Goal: Complete application form: Complete application form

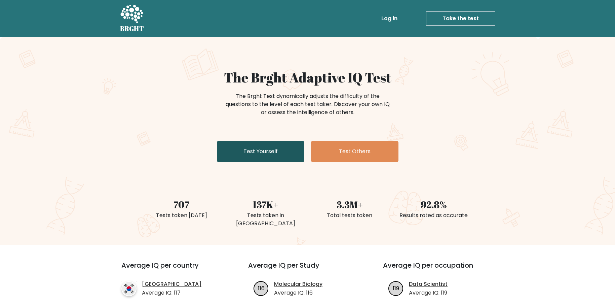
click at [257, 145] on link "Test Yourself" at bounding box center [260, 152] width 87 height 22
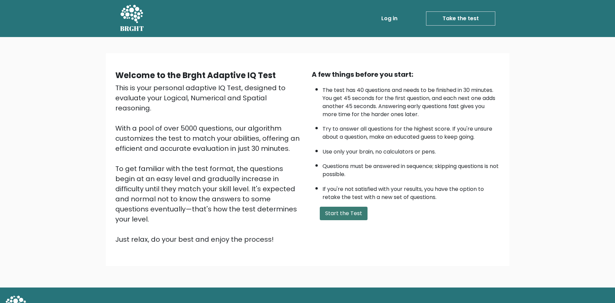
click at [344, 220] on button "Start the Test" at bounding box center [344, 213] width 48 height 13
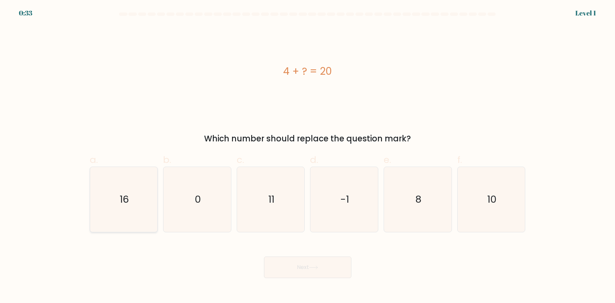
click at [133, 205] on icon "16" at bounding box center [123, 199] width 65 height 65
click at [289, 265] on button "Next" at bounding box center [307, 267] width 87 height 22
click at [135, 214] on icon "16" at bounding box center [123, 199] width 65 height 65
click at [308, 156] on input "a. 16" at bounding box center [308, 153] width 0 height 4
radio input "true"
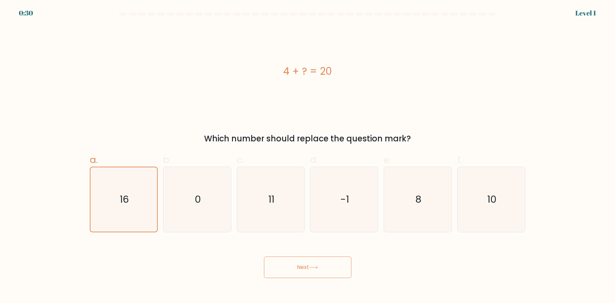
click at [321, 273] on button "Next" at bounding box center [307, 267] width 87 height 22
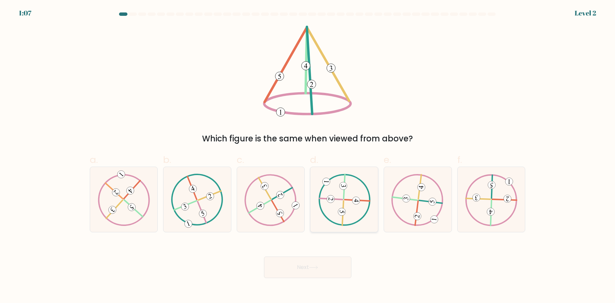
click at [351, 208] on icon at bounding box center [344, 200] width 52 height 52
click at [308, 156] on input "d." at bounding box center [308, 153] width 0 height 4
radio input "true"
click at [319, 260] on button "Next" at bounding box center [307, 267] width 87 height 22
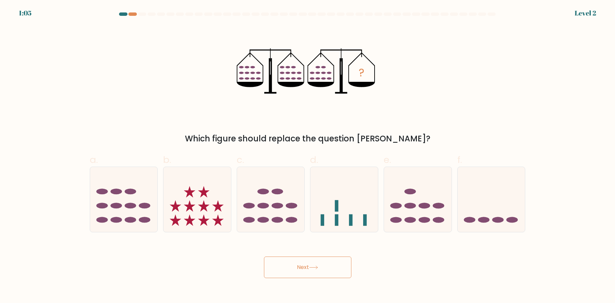
click at [322, 264] on button "Next" at bounding box center [307, 267] width 87 height 22
click at [265, 203] on ellipse at bounding box center [263, 206] width 11 height 6
click at [308, 156] on input "c." at bounding box center [308, 153] width 0 height 4
radio input "true"
click at [299, 277] on button "Next" at bounding box center [307, 267] width 87 height 22
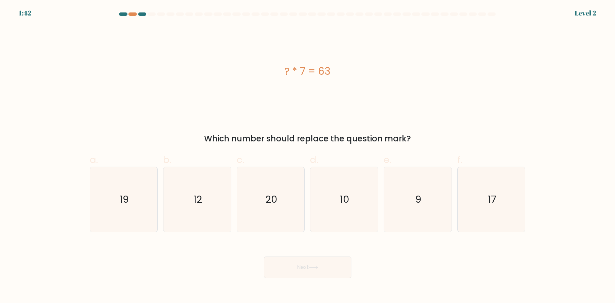
click at [305, 265] on button "Next" at bounding box center [307, 267] width 87 height 22
click at [256, 199] on icon "20" at bounding box center [271, 199] width 65 height 65
click at [308, 156] on input "c. 20" at bounding box center [308, 153] width 0 height 4
radio input "true"
click at [314, 272] on button "Next" at bounding box center [307, 267] width 87 height 22
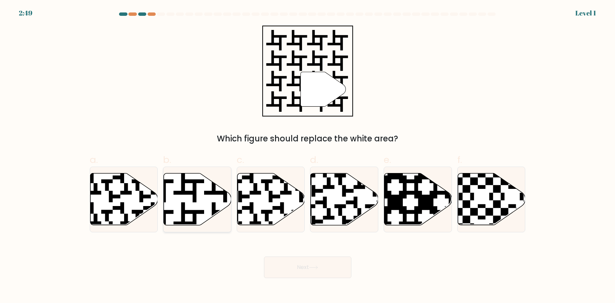
click at [209, 206] on icon at bounding box center [198, 199] width 68 height 52
click at [308, 156] on input "b." at bounding box center [308, 153] width 0 height 4
radio input "true"
click at [278, 268] on button "Next" at bounding box center [307, 267] width 87 height 22
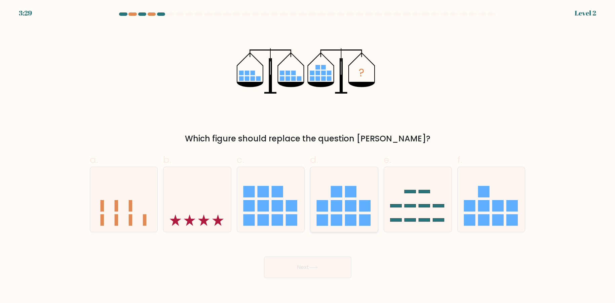
click at [336, 213] on icon at bounding box center [345, 200] width 68 height 56
click at [308, 156] on input "d." at bounding box center [308, 153] width 0 height 4
radio input "true"
click at [329, 270] on button "Next" at bounding box center [307, 267] width 87 height 22
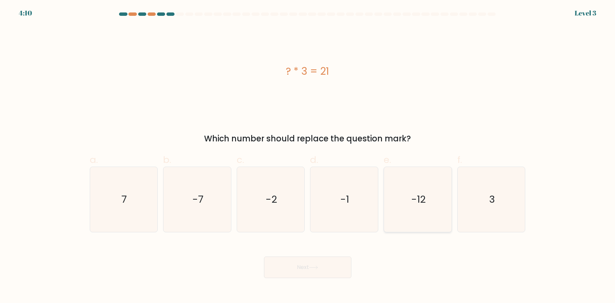
click at [419, 210] on icon "-12" at bounding box center [418, 199] width 65 height 65
click at [308, 156] on input "e. -12" at bounding box center [308, 153] width 0 height 4
radio input "true"
click at [316, 268] on icon at bounding box center [313, 267] width 9 height 4
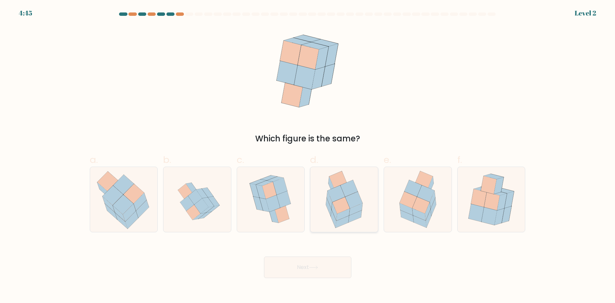
click at [353, 218] on icon at bounding box center [355, 216] width 13 height 12
click at [308, 156] on input "d." at bounding box center [308, 153] width 0 height 4
radio input "true"
click at [327, 276] on button "Next" at bounding box center [307, 267] width 87 height 22
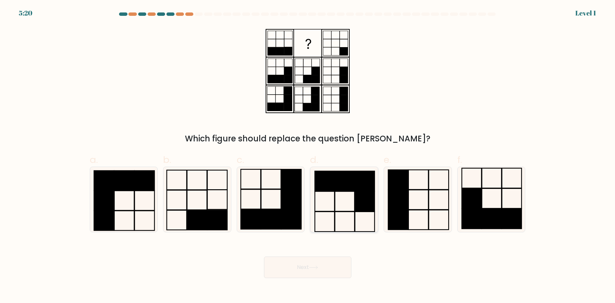
click at [337, 188] on rect at bounding box center [345, 181] width 20 height 20
click at [308, 156] on input "d." at bounding box center [308, 153] width 0 height 4
radio input "true"
click at [325, 265] on button "Next" at bounding box center [307, 267] width 87 height 22
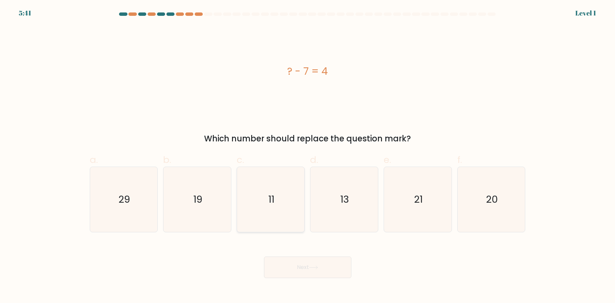
click at [270, 185] on icon "11" at bounding box center [271, 199] width 65 height 65
click at [308, 156] on input "c. 11" at bounding box center [308, 153] width 0 height 4
radio input "true"
click at [301, 273] on button "Next" at bounding box center [307, 267] width 87 height 22
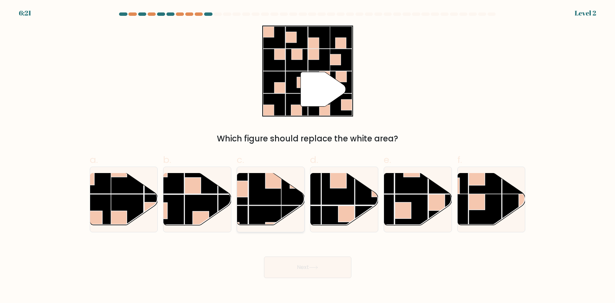
click at [285, 204] on rect at bounding box center [298, 188] width 33 height 33
click at [308, 156] on input "c." at bounding box center [308, 153] width 0 height 4
radio input "true"
click at [322, 271] on button "Next" at bounding box center [307, 267] width 87 height 22
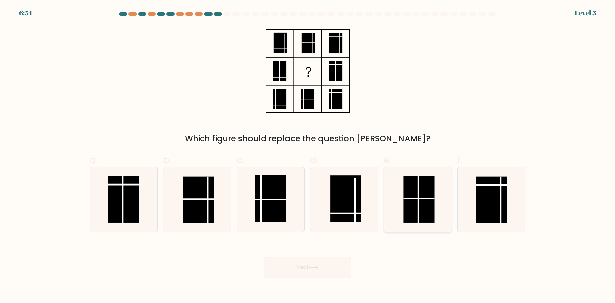
click at [431, 197] on rect at bounding box center [419, 199] width 31 height 46
click at [308, 156] on input "e." at bounding box center [308, 153] width 0 height 4
radio input "true"
click at [322, 267] on button "Next" at bounding box center [307, 267] width 87 height 22
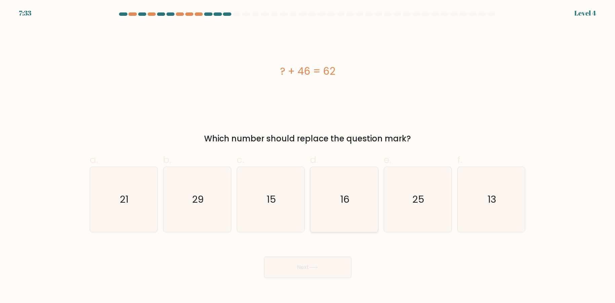
click at [342, 215] on icon "16" at bounding box center [344, 199] width 65 height 65
click at [308, 156] on input "d. 16" at bounding box center [308, 153] width 0 height 4
radio input "true"
click at [315, 271] on button "Next" at bounding box center [307, 267] width 87 height 22
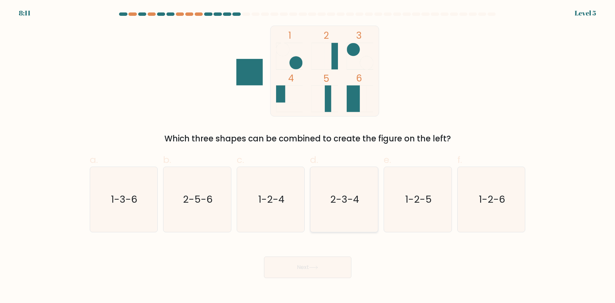
click at [333, 207] on icon "2-3-4" at bounding box center [344, 199] width 65 height 65
click at [308, 156] on input "d. 2-3-4" at bounding box center [308, 153] width 0 height 4
radio input "true"
click at [297, 263] on button "Next" at bounding box center [307, 267] width 87 height 22
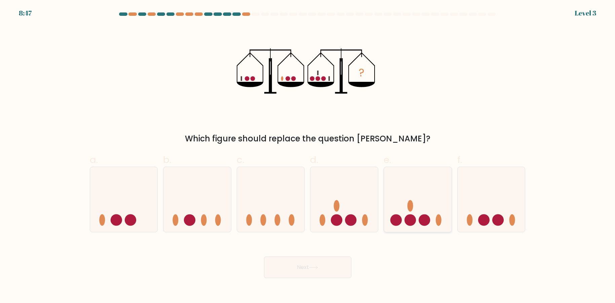
click at [426, 199] on icon at bounding box center [418, 200] width 68 height 56
click at [308, 156] on input "e." at bounding box center [308, 153] width 0 height 4
radio input "true"
click at [317, 281] on body "8:45 Level 3" at bounding box center [307, 151] width 615 height 303
click at [320, 271] on button "Next" at bounding box center [307, 267] width 87 height 22
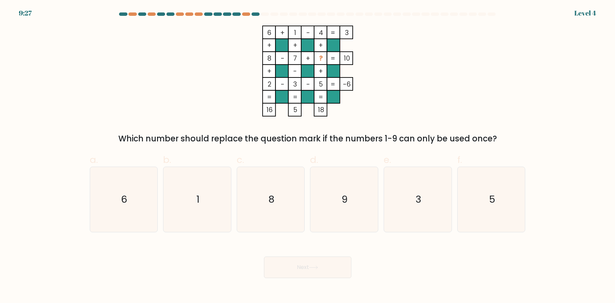
click at [285, 233] on form at bounding box center [307, 144] width 615 height 265
click at [286, 213] on icon "8" at bounding box center [271, 199] width 65 height 65
click at [308, 156] on input "c. 8" at bounding box center [308, 153] width 0 height 4
radio input "true"
click at [319, 263] on button "Next" at bounding box center [307, 267] width 87 height 22
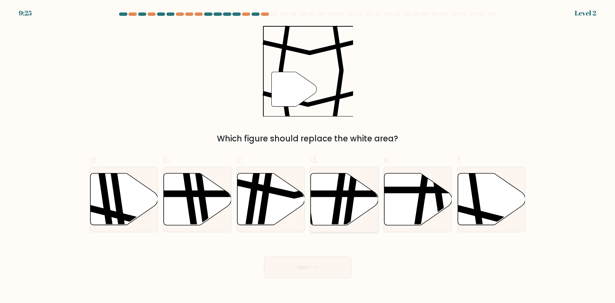
click at [372, 210] on icon at bounding box center [345, 199] width 68 height 53
click at [308, 156] on input "d." at bounding box center [308, 153] width 0 height 4
radio input "true"
click at [339, 252] on div "Next" at bounding box center [308, 259] width 444 height 38
click at [330, 272] on button "Next" at bounding box center [307, 267] width 87 height 22
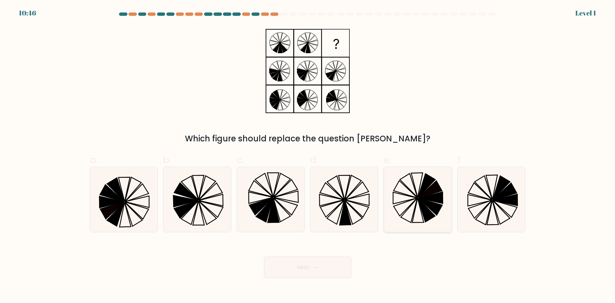
click at [413, 197] on icon at bounding box center [406, 189] width 24 height 17
click at [308, 156] on input "e." at bounding box center [308, 153] width 0 height 4
radio input "true"
click at [326, 263] on button "Next" at bounding box center [307, 267] width 87 height 22
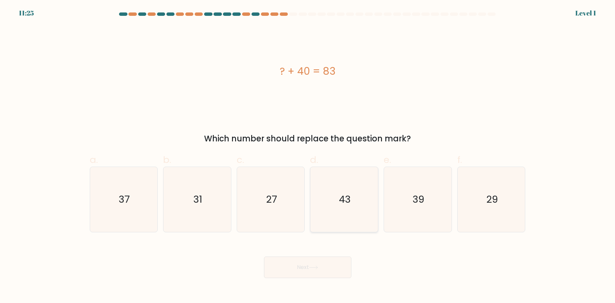
click at [333, 215] on icon "43" at bounding box center [344, 199] width 65 height 65
click at [313, 269] on icon at bounding box center [313, 267] width 9 height 4
click at [341, 221] on icon "43" at bounding box center [344, 199] width 65 height 65
click at [308, 156] on input "d. 43" at bounding box center [308, 153] width 0 height 4
radio input "true"
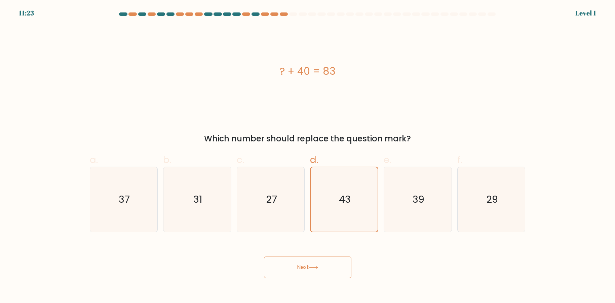
click at [326, 269] on button "Next" at bounding box center [307, 267] width 87 height 22
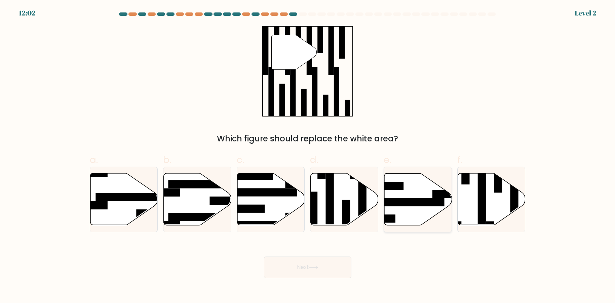
drag, startPoint x: 411, startPoint y: 209, endPoint x: 405, endPoint y: 200, distance: 10.8
click at [411, 209] on icon at bounding box center [419, 199] width 68 height 52
click at [308, 156] on input "e." at bounding box center [308, 153] width 0 height 4
radio input "true"
click at [475, 199] on icon at bounding box center [492, 199] width 68 height 52
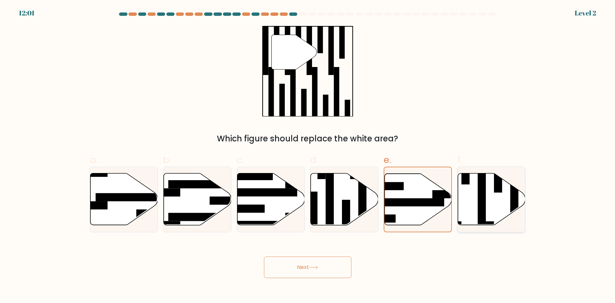
click at [308, 156] on input "f." at bounding box center [308, 153] width 0 height 4
radio input "true"
click at [315, 272] on button "Next" at bounding box center [307, 267] width 87 height 22
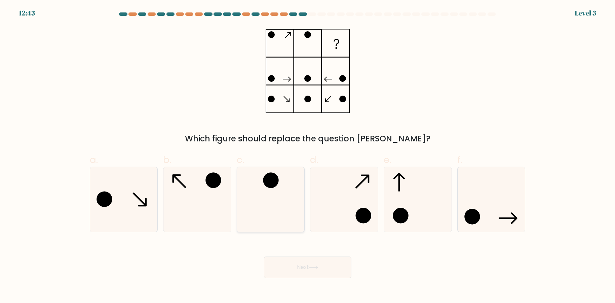
click at [283, 190] on icon at bounding box center [271, 199] width 65 height 65
click at [308, 156] on input "c." at bounding box center [308, 153] width 0 height 4
radio input "true"
click at [328, 264] on button "Next" at bounding box center [307, 267] width 87 height 22
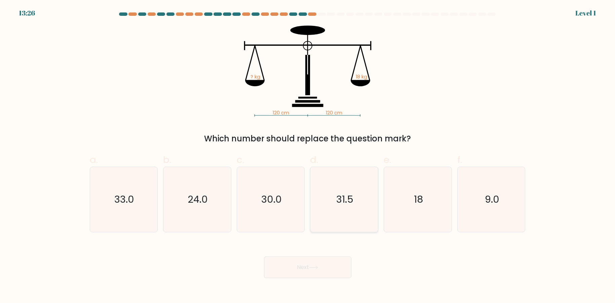
click at [365, 217] on icon "31.5" at bounding box center [344, 199] width 65 height 65
click at [308, 156] on input "d. 31.5" at bounding box center [308, 153] width 0 height 4
radio input "true"
click at [341, 275] on button "Next" at bounding box center [307, 267] width 87 height 22
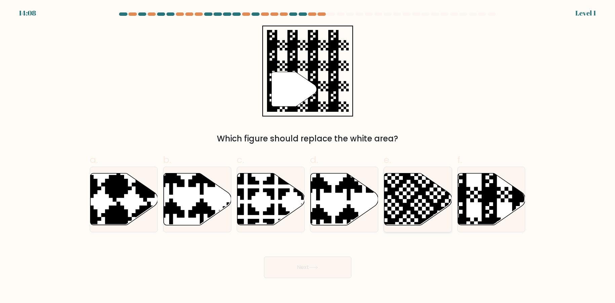
click at [407, 202] on icon at bounding box center [395, 172] width 122 height 122
click at [308, 156] on input "e." at bounding box center [308, 153] width 0 height 4
radio input "true"
click at [485, 207] on icon at bounding box center [512, 171] width 122 height 122
click at [308, 156] on input "f." at bounding box center [308, 153] width 0 height 4
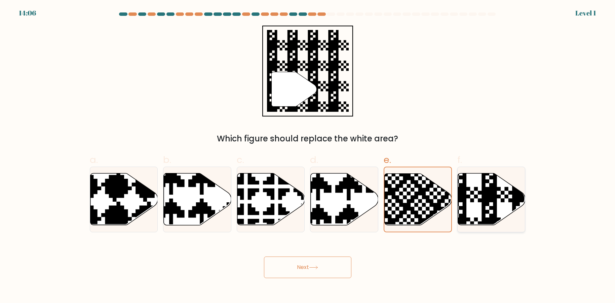
radio input "true"
click at [306, 269] on button "Next" at bounding box center [307, 267] width 87 height 22
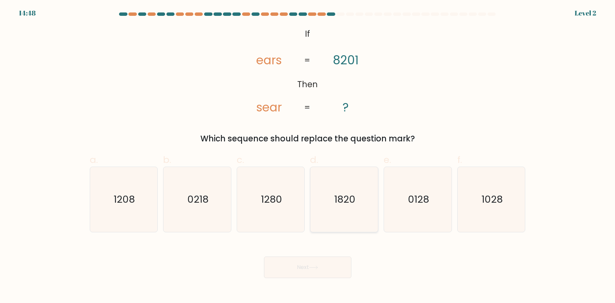
click at [324, 211] on icon "1820" at bounding box center [344, 199] width 65 height 65
click at [308, 156] on input "d. 1820" at bounding box center [308, 153] width 0 height 4
radio input "true"
click at [321, 270] on button "Next" at bounding box center [307, 267] width 87 height 22
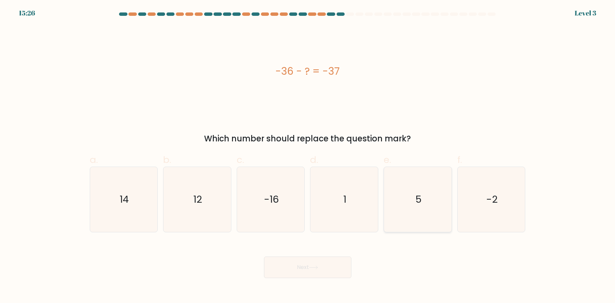
click at [421, 202] on text "5" at bounding box center [419, 199] width 6 height 13
click at [343, 261] on button "Next" at bounding box center [307, 267] width 87 height 22
drag, startPoint x: 418, startPoint y: 221, endPoint x: 395, endPoint y: 228, distance: 23.7
click at [418, 220] on icon "5" at bounding box center [418, 199] width 65 height 65
click at [428, 188] on icon "5" at bounding box center [418, 199] width 65 height 65
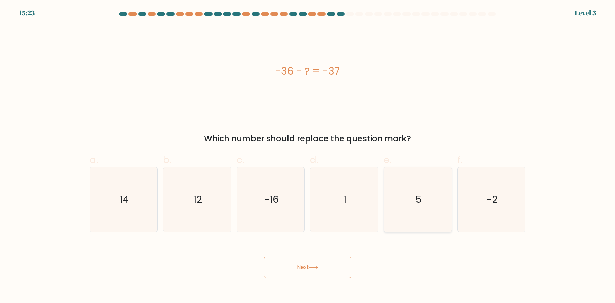
click at [308, 156] on input "e. 5" at bounding box center [308, 153] width 0 height 4
radio input "true"
click at [328, 262] on button "Next" at bounding box center [307, 267] width 87 height 22
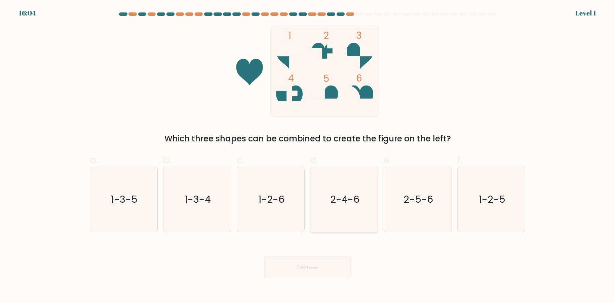
click at [325, 213] on icon "2-4-6" at bounding box center [344, 199] width 65 height 65
click at [308, 156] on input "d. 2-4-6" at bounding box center [308, 153] width 0 height 4
radio input "true"
click at [345, 269] on button "Next" at bounding box center [307, 267] width 87 height 22
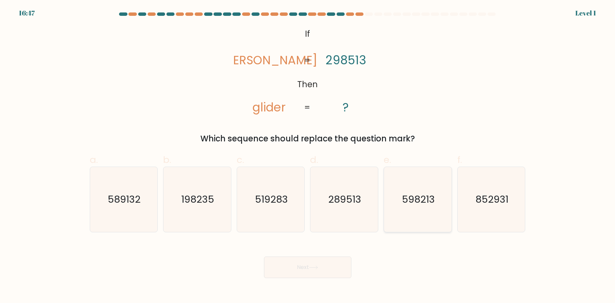
click at [412, 203] on text "598213" at bounding box center [418, 199] width 33 height 13
click at [308, 156] on input "e. 598213" at bounding box center [308, 153] width 0 height 4
radio input "true"
click at [349, 260] on button "Next" at bounding box center [307, 267] width 87 height 22
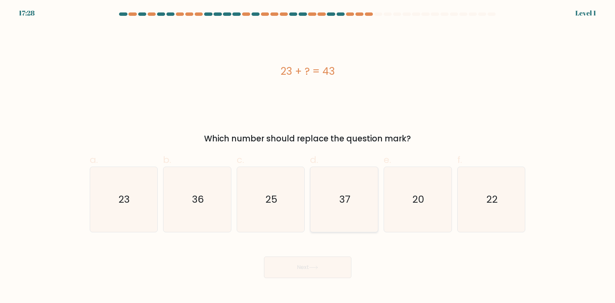
click at [347, 222] on icon "37" at bounding box center [344, 199] width 65 height 65
click at [308, 156] on input "d. 37" at bounding box center [308, 153] width 0 height 4
radio input "true"
click at [451, 209] on div "20" at bounding box center [418, 200] width 68 height 66
click at [308, 156] on input "e. 20" at bounding box center [308, 153] width 0 height 4
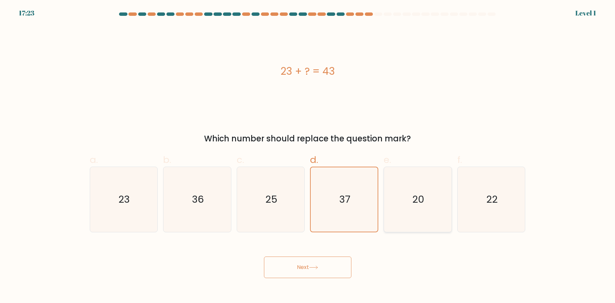
radio input "true"
click at [306, 273] on button "Next" at bounding box center [307, 267] width 87 height 22
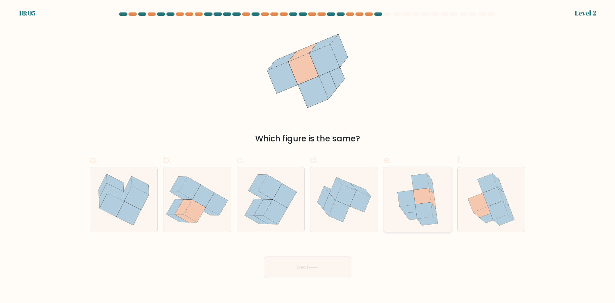
click at [420, 210] on icon at bounding box center [424, 211] width 17 height 16
click at [297, 267] on button "Next" at bounding box center [307, 267] width 87 height 22
click at [413, 209] on icon at bounding box center [410, 209] width 21 height 8
click at [308, 156] on input "e." at bounding box center [308, 153] width 0 height 4
radio input "true"
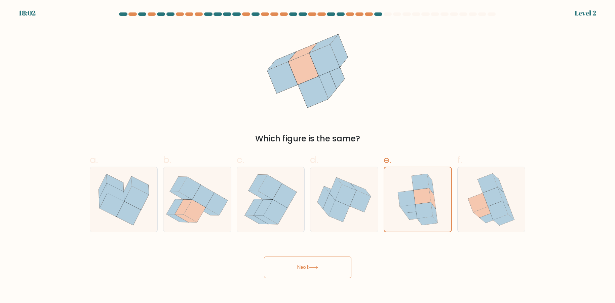
click at [327, 280] on body "18:02 Level 2" at bounding box center [307, 151] width 615 height 303
click at [317, 275] on button "Next" at bounding box center [307, 267] width 87 height 22
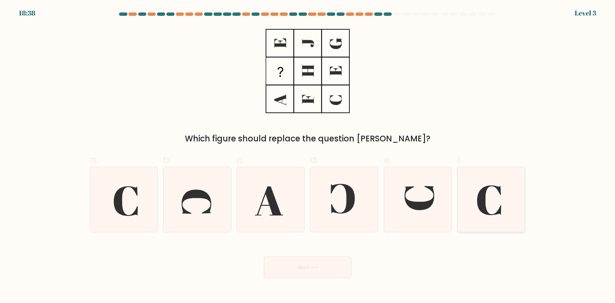
click at [472, 206] on icon at bounding box center [491, 199] width 65 height 65
click at [308, 156] on input "f." at bounding box center [308, 153] width 0 height 4
radio input "true"
click at [332, 265] on button "Next" at bounding box center [307, 267] width 87 height 22
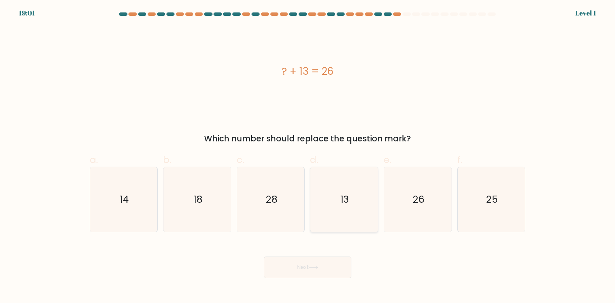
click at [353, 185] on icon "13" at bounding box center [344, 199] width 65 height 65
click at [308, 156] on input "d. 13" at bounding box center [308, 153] width 0 height 4
radio input "true"
click at [342, 272] on button "Next" at bounding box center [307, 267] width 87 height 22
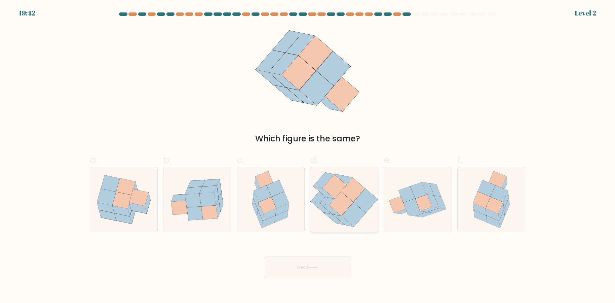
click at [334, 207] on icon at bounding box center [341, 203] width 24 height 24
click at [308, 156] on input "d." at bounding box center [308, 153] width 0 height 4
radio input "true"
drag, startPoint x: 329, startPoint y: 261, endPoint x: 327, endPoint y: 266, distance: 4.9
click at [328, 264] on button "Next" at bounding box center [307, 267] width 87 height 22
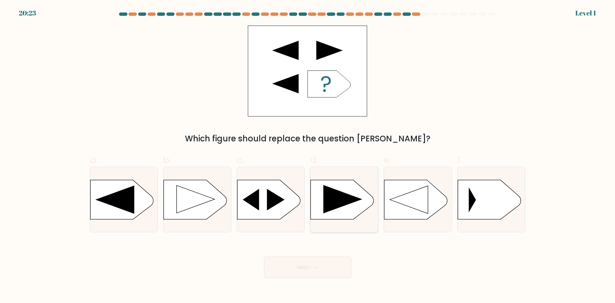
click at [345, 203] on icon at bounding box center [343, 199] width 39 height 29
click at [308, 156] on input "d." at bounding box center [308, 153] width 0 height 4
radio input "true"
click at [321, 263] on button "Next" at bounding box center [307, 267] width 87 height 22
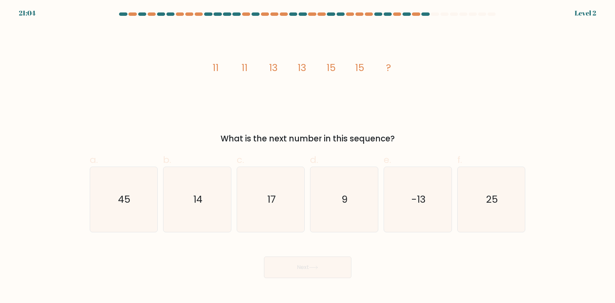
click at [380, 210] on div "d. 9" at bounding box center [345, 192] width 74 height 79
click at [340, 214] on icon "9" at bounding box center [344, 199] width 65 height 65
drag, startPoint x: 319, startPoint y: 272, endPoint x: 342, endPoint y: 251, distance: 30.7
click at [319, 272] on button "Next" at bounding box center [307, 267] width 87 height 22
click at [439, 192] on icon "-13" at bounding box center [418, 199] width 65 height 65
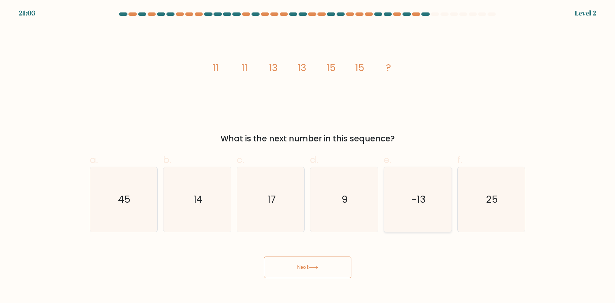
click at [308, 156] on input "e. -13" at bounding box center [308, 153] width 0 height 4
radio input "true"
drag, startPoint x: 317, startPoint y: 270, endPoint x: 323, endPoint y: 263, distance: 9.3
click at [317, 270] on button "Next" at bounding box center [307, 267] width 87 height 22
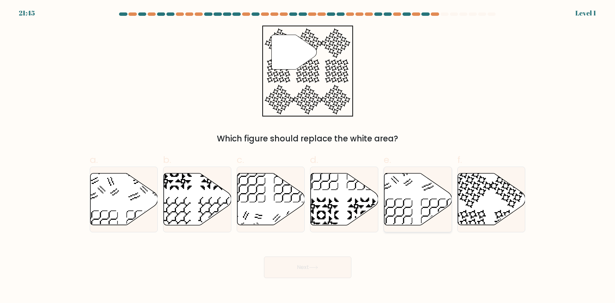
click at [441, 204] on icon at bounding box center [419, 199] width 68 height 52
click at [308, 156] on input "e." at bounding box center [308, 153] width 0 height 4
radio input "true"
drag, startPoint x: 337, startPoint y: 248, endPoint x: 336, endPoint y: 257, distance: 9.2
click at [337, 249] on div "Next" at bounding box center [308, 259] width 444 height 38
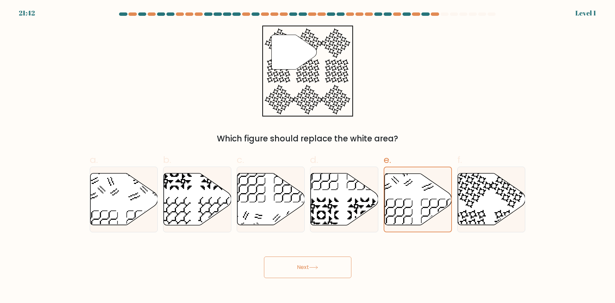
click at [329, 266] on button "Next" at bounding box center [307, 267] width 87 height 22
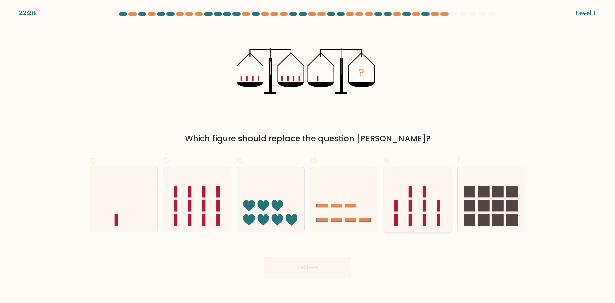
click at [423, 211] on icon at bounding box center [418, 200] width 68 height 56
click at [308, 156] on input "e." at bounding box center [308, 153] width 0 height 4
radio input "true"
click at [147, 211] on icon at bounding box center [124, 200] width 68 height 56
click at [131, 218] on icon at bounding box center [124, 200] width 68 height 56
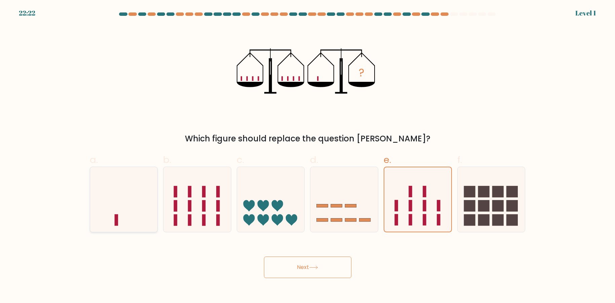
click at [308, 156] on input "a." at bounding box center [308, 153] width 0 height 4
radio input "true"
drag, startPoint x: 290, startPoint y: 272, endPoint x: 293, endPoint y: 272, distance: 3.4
click at [293, 272] on button "Next" at bounding box center [307, 267] width 87 height 22
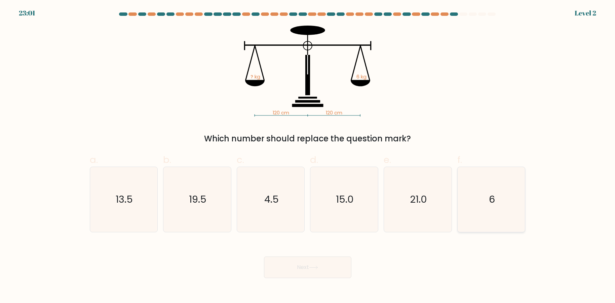
click at [471, 200] on icon "6" at bounding box center [491, 199] width 65 height 65
click at [308, 156] on input "f. 6" at bounding box center [308, 153] width 0 height 4
radio input "true"
click at [298, 274] on button "Next" at bounding box center [307, 267] width 87 height 22
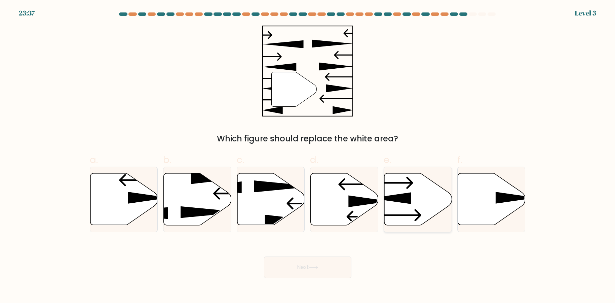
click at [388, 202] on icon at bounding box center [419, 199] width 68 height 52
click at [308, 156] on input "e." at bounding box center [308, 153] width 0 height 4
radio input "true"
click at [327, 264] on button "Next" at bounding box center [307, 267] width 87 height 22
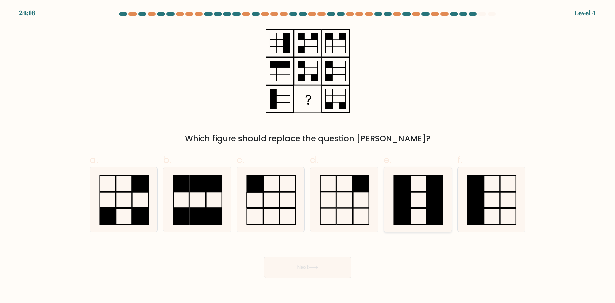
click at [426, 205] on rect at bounding box center [419, 199] width 16 height 15
click at [308, 156] on input "e." at bounding box center [308, 153] width 0 height 4
radio input "true"
drag, startPoint x: 314, startPoint y: 267, endPoint x: 316, endPoint y: 276, distance: 9.1
click at [315, 270] on button "Next" at bounding box center [307, 267] width 87 height 22
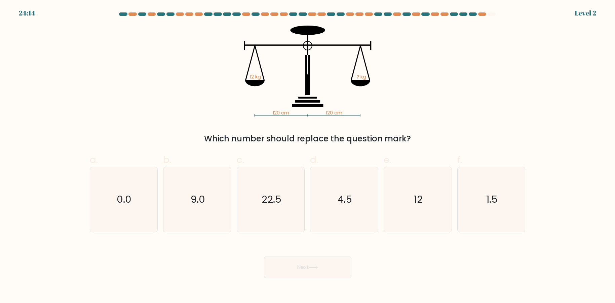
click at [323, 278] on button "Next" at bounding box center [307, 267] width 87 height 22
click at [336, 266] on button "Next" at bounding box center [307, 267] width 87 height 22
click at [339, 265] on button "Next" at bounding box center [307, 267] width 87 height 22
click at [404, 211] on icon "12" at bounding box center [418, 199] width 65 height 65
click at [308, 156] on input "e. 12" at bounding box center [308, 153] width 0 height 4
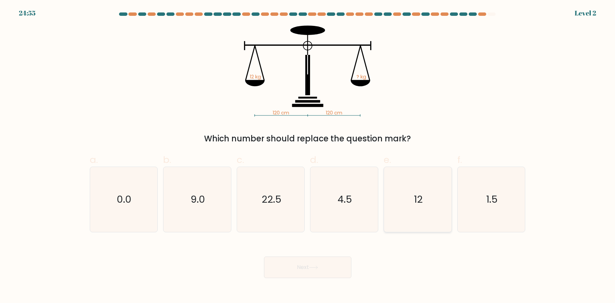
radio input "true"
click at [326, 266] on button "Next" at bounding box center [307, 267] width 87 height 22
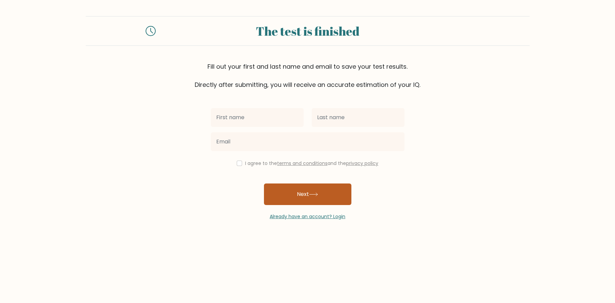
click at [332, 190] on button "Next" at bounding box center [307, 194] width 87 height 22
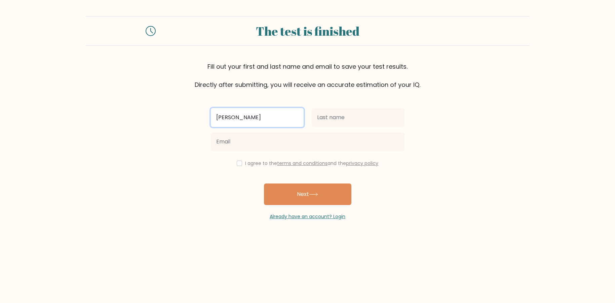
type input "[PERSON_NAME]"
click at [264, 183] on button "Next" at bounding box center [307, 194] width 87 height 22
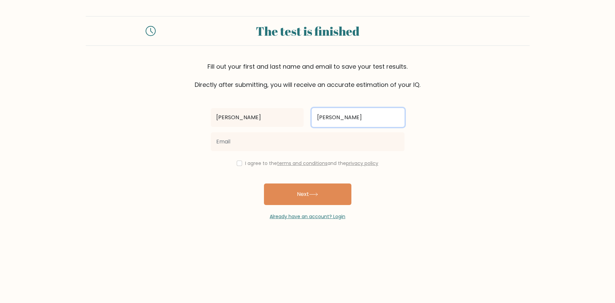
type input "[PERSON_NAME]"
click at [264, 183] on button "Next" at bounding box center [307, 194] width 87 height 22
